Goal: Communication & Community: Answer question/provide support

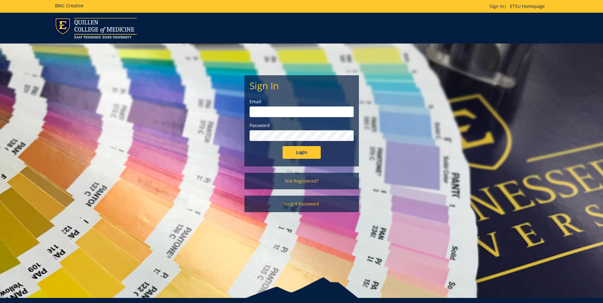
type input "seeaa1@etsu.edu"
click at [304, 153] on input "Login" at bounding box center [302, 152] width 38 height 13
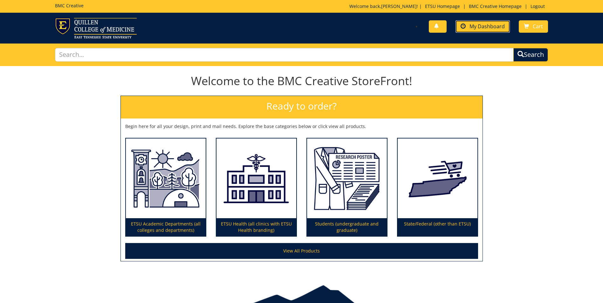
click at [476, 31] on link "My Dashboard" at bounding box center [483, 26] width 54 height 12
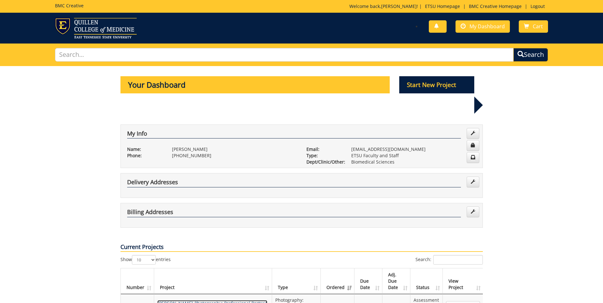
click at [217, 300] on link "[PERSON_NAME]-Photography: Professional Portrait Headshot - ( )" at bounding box center [212, 306] width 110 height 12
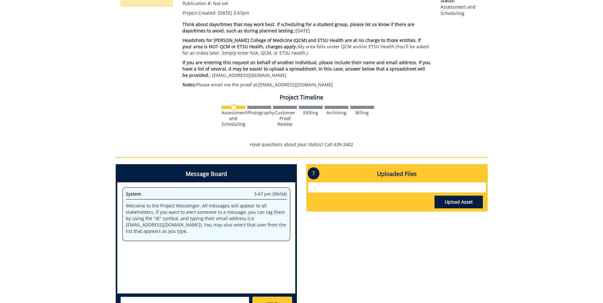
scroll to position [191, 0]
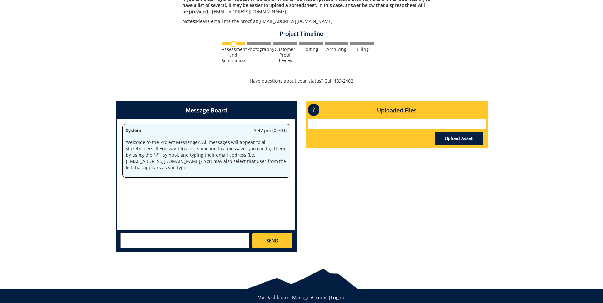
click at [213, 242] on textarea at bounding box center [184, 240] width 129 height 15
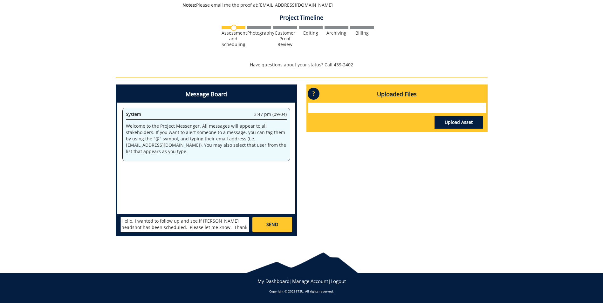
scroll to position [5, 0]
type textarea "Hello, I wanted to follow up and see if Dr. Bryan Mackowiak's headshot has been…"
click at [268, 225] on span "SEND" at bounding box center [272, 225] width 12 height 6
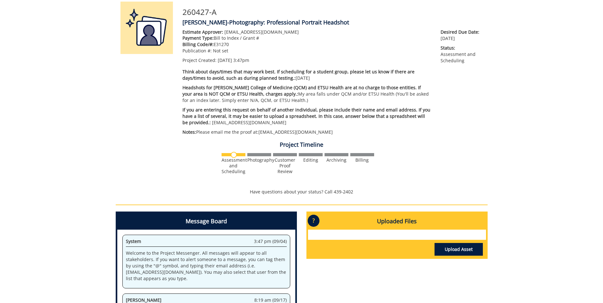
scroll to position [143, 0]
